Goal: Task Accomplishment & Management: Manage account settings

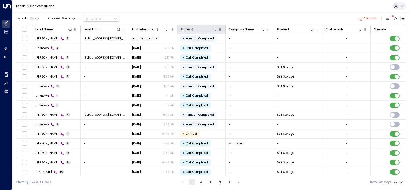
click at [217, 30] on icon at bounding box center [215, 29] width 4 height 4
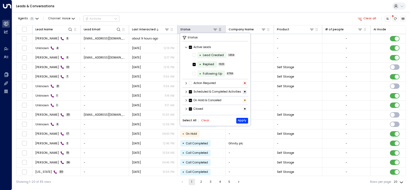
click at [220, 31] on icon "button" at bounding box center [220, 29] width 4 height 4
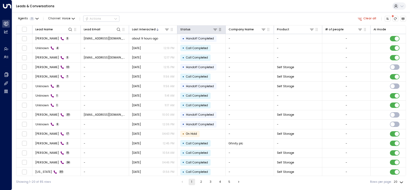
click at [221, 31] on icon "button" at bounding box center [220, 29] width 2 height 3
click at [215, 30] on icon at bounding box center [215, 29] width 4 height 4
click at [191, 28] on div at bounding box center [204, 29] width 27 height 5
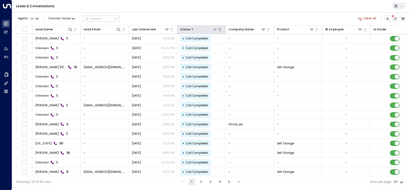
click at [216, 29] on icon at bounding box center [215, 29] width 4 height 4
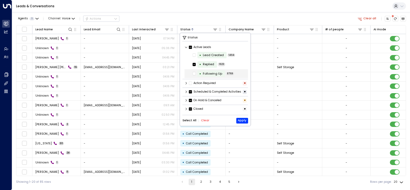
scroll to position [0, 0]
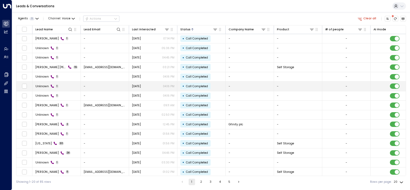
click at [284, 84] on td "-" at bounding box center [298, 86] width 48 height 9
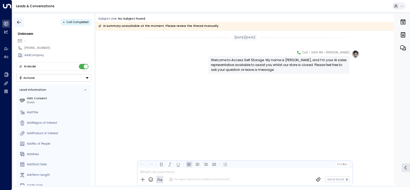
click at [21, 24] on icon "button" at bounding box center [18, 22] width 5 height 5
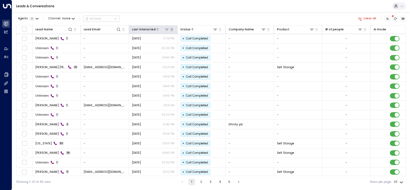
click at [156, 30] on icon at bounding box center [157, 29] width 3 height 3
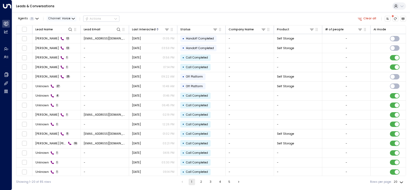
click at [67, 19] on span "Voice" at bounding box center [66, 18] width 9 height 3
click at [57, 52] on span "WhatsApp" at bounding box center [60, 53] width 16 height 4
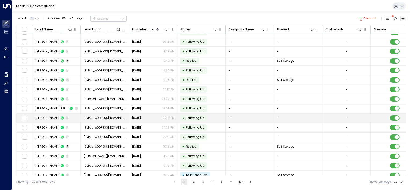
scroll to position [48, 0]
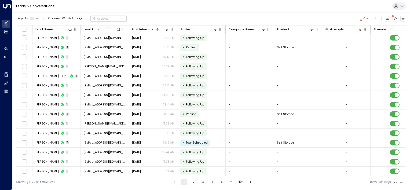
click at [192, 183] on button "2" at bounding box center [193, 182] width 6 height 6
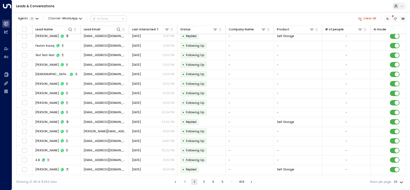
scroll to position [48, 0]
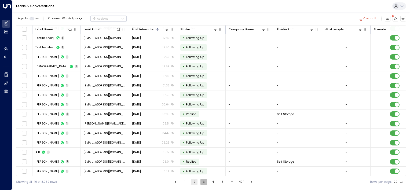
click at [201, 183] on button "3" at bounding box center [204, 182] width 6 height 6
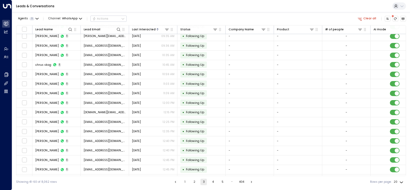
scroll to position [48, 0]
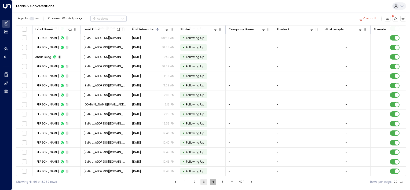
click at [213, 183] on button "4" at bounding box center [213, 182] width 6 height 6
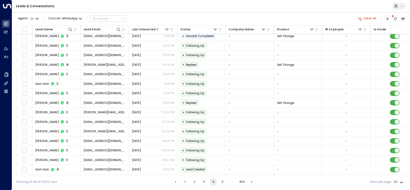
scroll to position [48, 0]
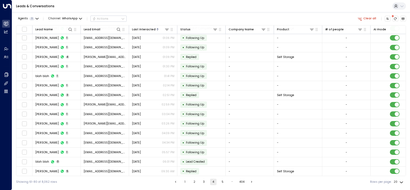
click at [220, 183] on button "5" at bounding box center [223, 182] width 6 height 6
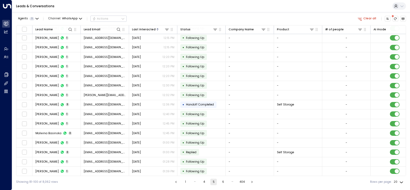
scroll to position [48, 0]
click at [223, 184] on button "6" at bounding box center [223, 182] width 6 height 6
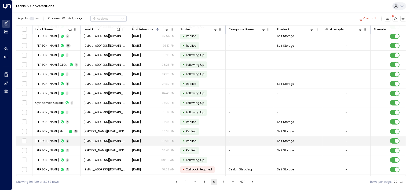
scroll to position [48, 0]
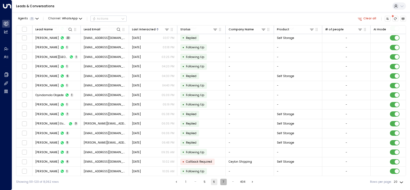
click at [223, 184] on button "7" at bounding box center [223, 182] width 6 height 6
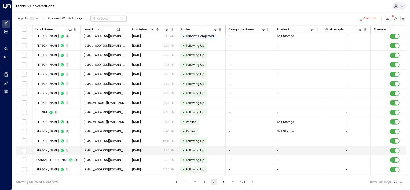
scroll to position [48, 0]
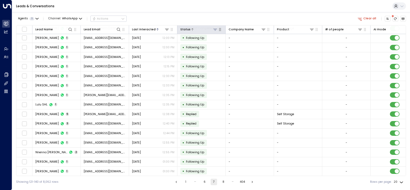
click at [216, 31] on icon at bounding box center [215, 29] width 4 height 4
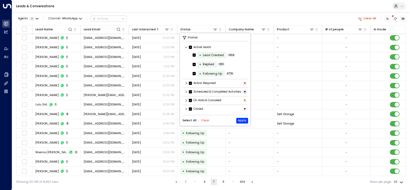
click at [186, 102] on icon at bounding box center [186, 100] width 3 height 3
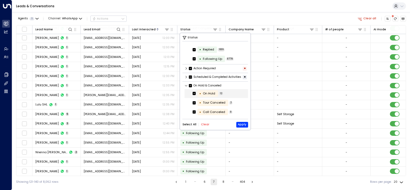
scroll to position [28, 0]
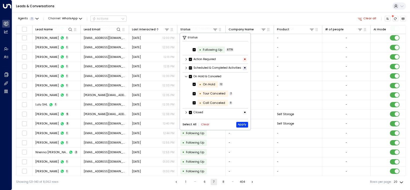
click at [187, 114] on icon at bounding box center [186, 112] width 3 height 3
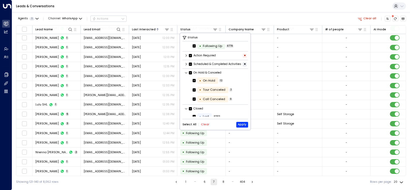
scroll to position [55, 0]
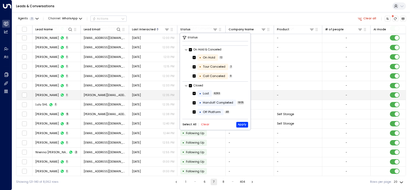
click at [278, 92] on td "-" at bounding box center [298, 94] width 48 height 9
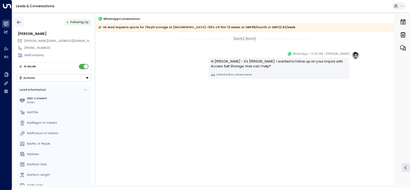
click at [24, 26] on button "button" at bounding box center [19, 22] width 10 height 10
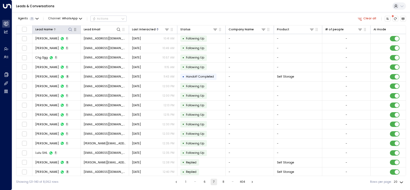
click at [68, 29] on icon at bounding box center [70, 29] width 4 height 4
type input "*"
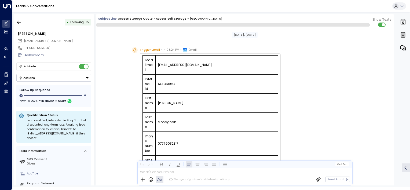
scroll to position [290, 0]
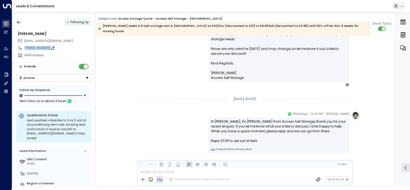
drag, startPoint x: 48, startPoint y: 49, endPoint x: 27, endPoint y: 47, distance: 21.3
click at [27, 47] on div "[PHONE_NUMBER]" at bounding box center [57, 48] width 67 height 4
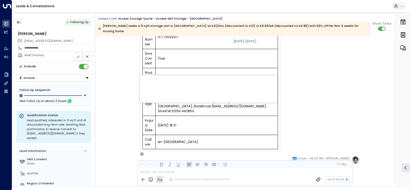
scroll to position [186, 0]
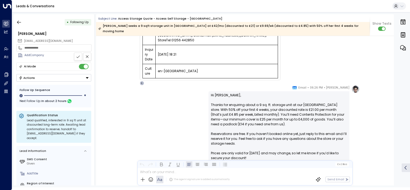
drag, startPoint x: 54, startPoint y: 49, endPoint x: 28, endPoint y: 50, distance: 25.3
click at [28, 50] on div "**********" at bounding box center [53, 48] width 75 height 8
click at [19, 20] on icon "button" at bounding box center [18, 22] width 5 height 5
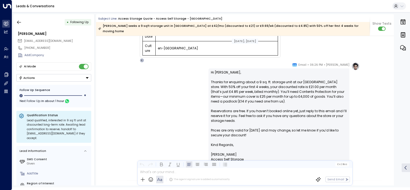
scroll to position [293, 0]
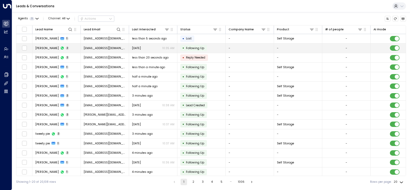
click at [114, 49] on span "nick.w.scott87@gmail.com" at bounding box center [105, 48] width 42 height 4
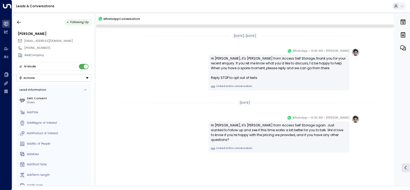
scroll to position [2, 0]
